Goal: Task Accomplishment & Management: Manage account settings

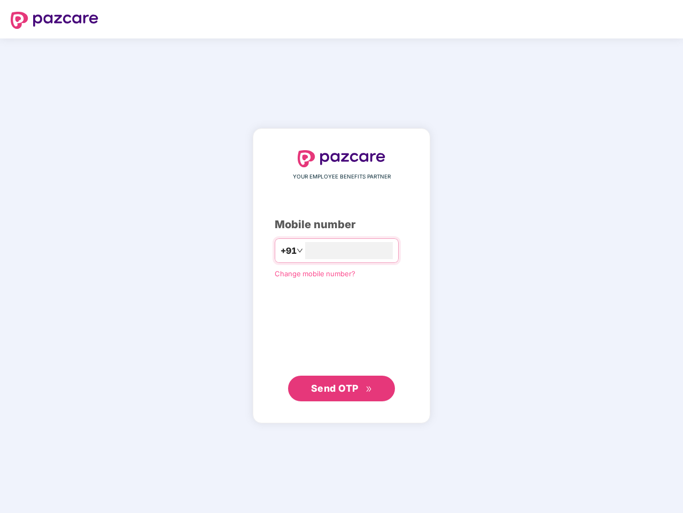
click at [342, 257] on input "number" at bounding box center [349, 250] width 88 height 17
click at [55, 20] on img at bounding box center [55, 20] width 88 height 17
click at [280, 251] on span "+91" at bounding box center [288, 250] width 16 height 13
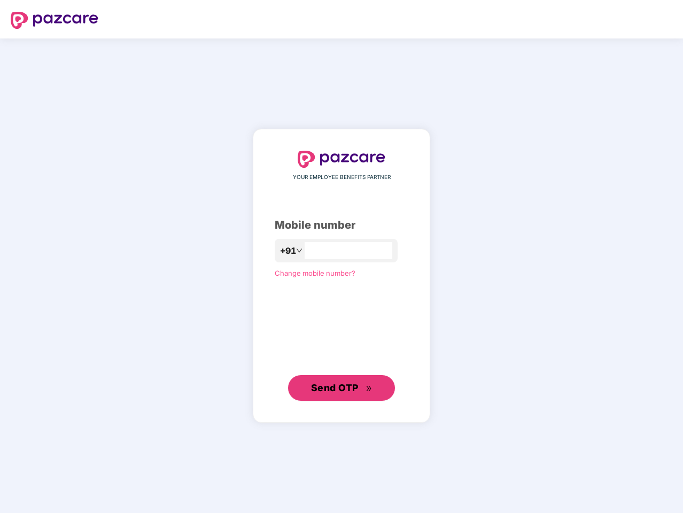
click at [342, 389] on span "Send OTP" at bounding box center [335, 387] width 48 height 11
